Goal: Information Seeking & Learning: Learn about a topic

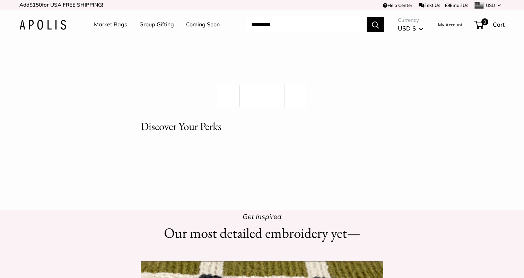
click at [235, 97] on link "Early access to every Apolis Release" at bounding box center [228, 96] width 22 height 22
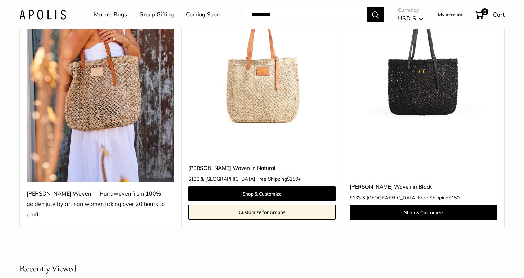
scroll to position [144, 0]
